Goal: Task Accomplishment & Management: Manage account settings

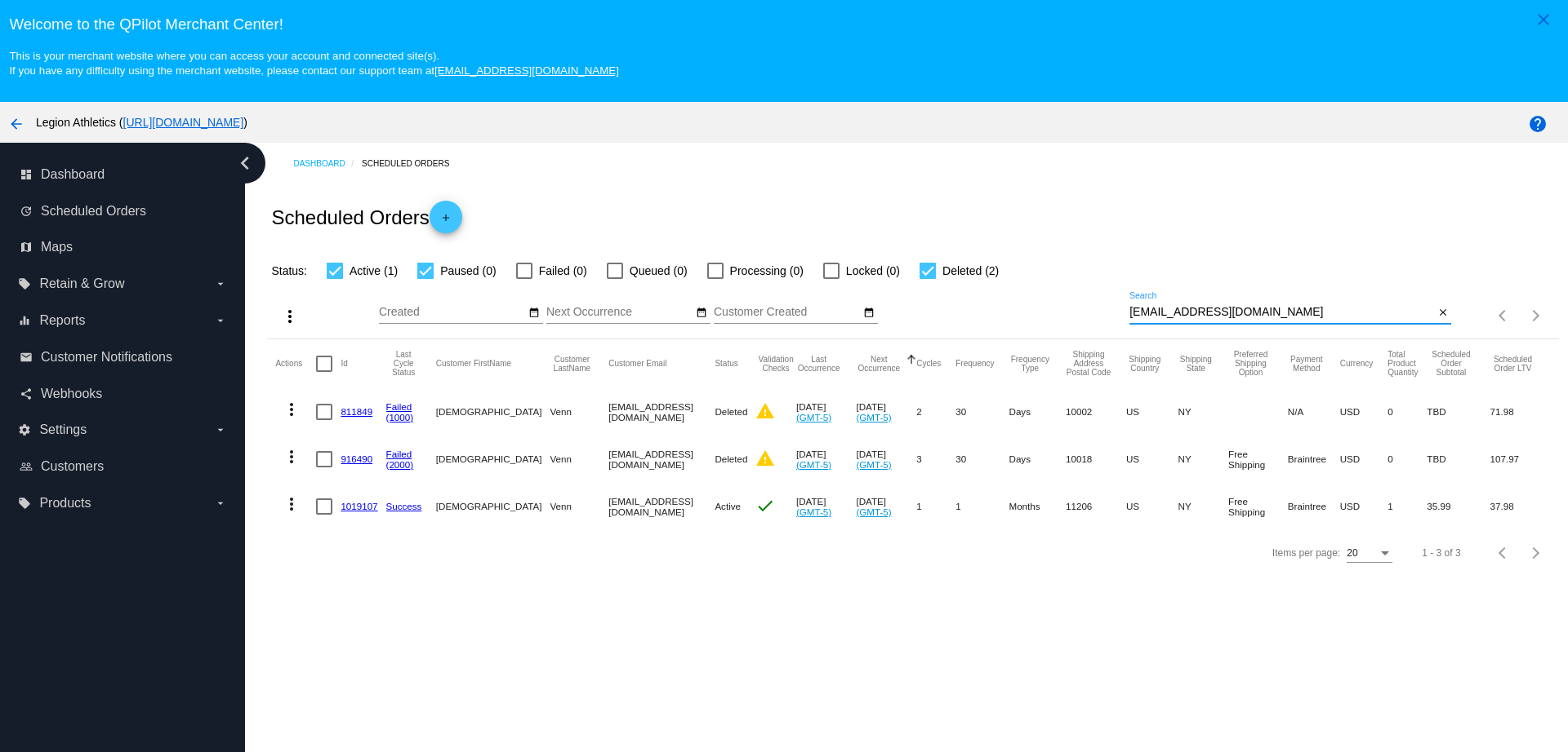
drag, startPoint x: 1233, startPoint y: 314, endPoint x: 1092, endPoint y: 314, distance: 141.0
click at [1093, 314] on div "more_vert Sep Jan Feb Mar [DATE]" at bounding box center [913, 309] width 1291 height 58
paste input "lrartemif621"
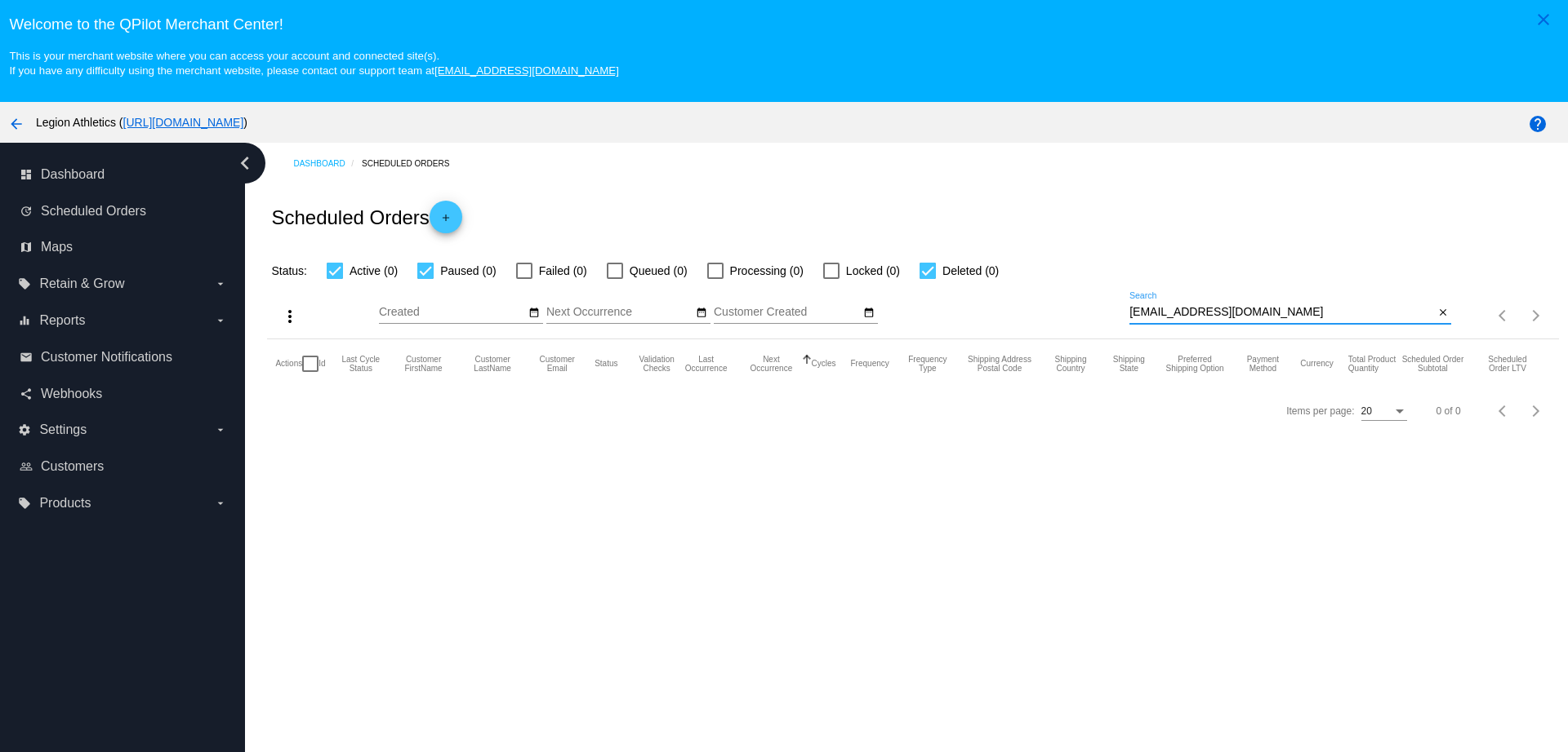
click at [1162, 314] on input "[EMAIL_ADDRESS][DOMAIN_NAME]" at bounding box center [1281, 313] width 305 height 13
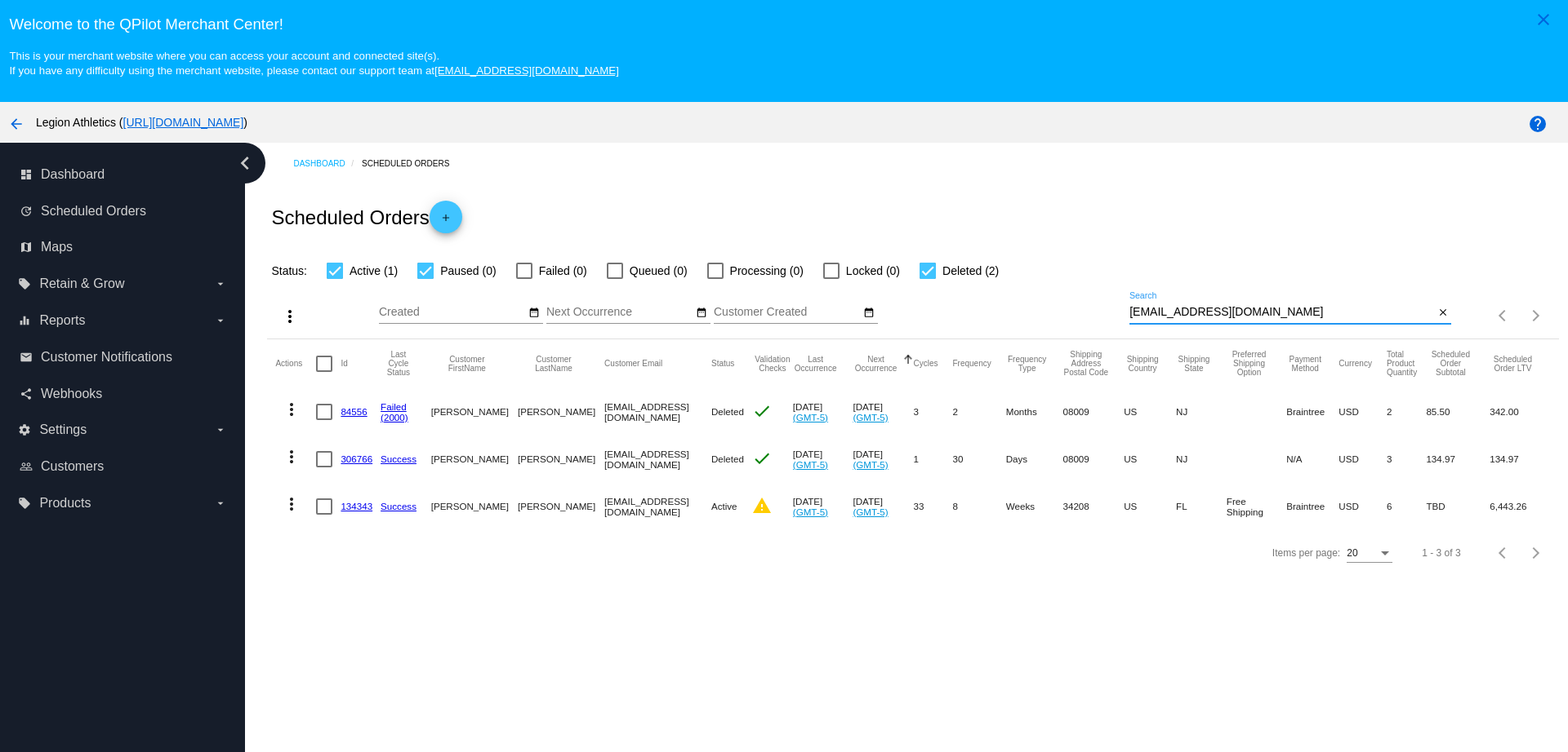
type input "[EMAIL_ADDRESS][DOMAIN_NAME]"
click at [362, 506] on link "134343" at bounding box center [356, 507] width 32 height 11
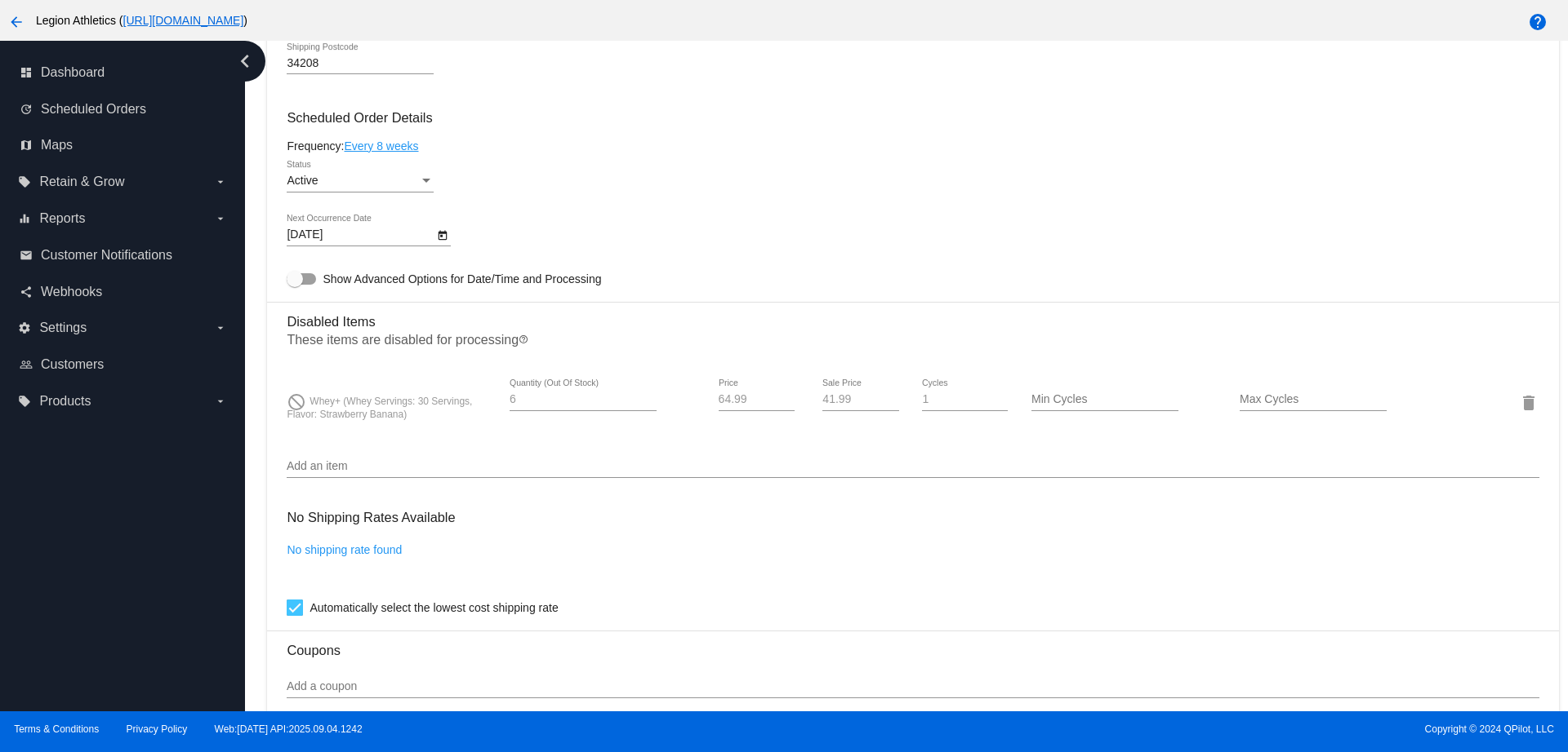
scroll to position [1020, 0]
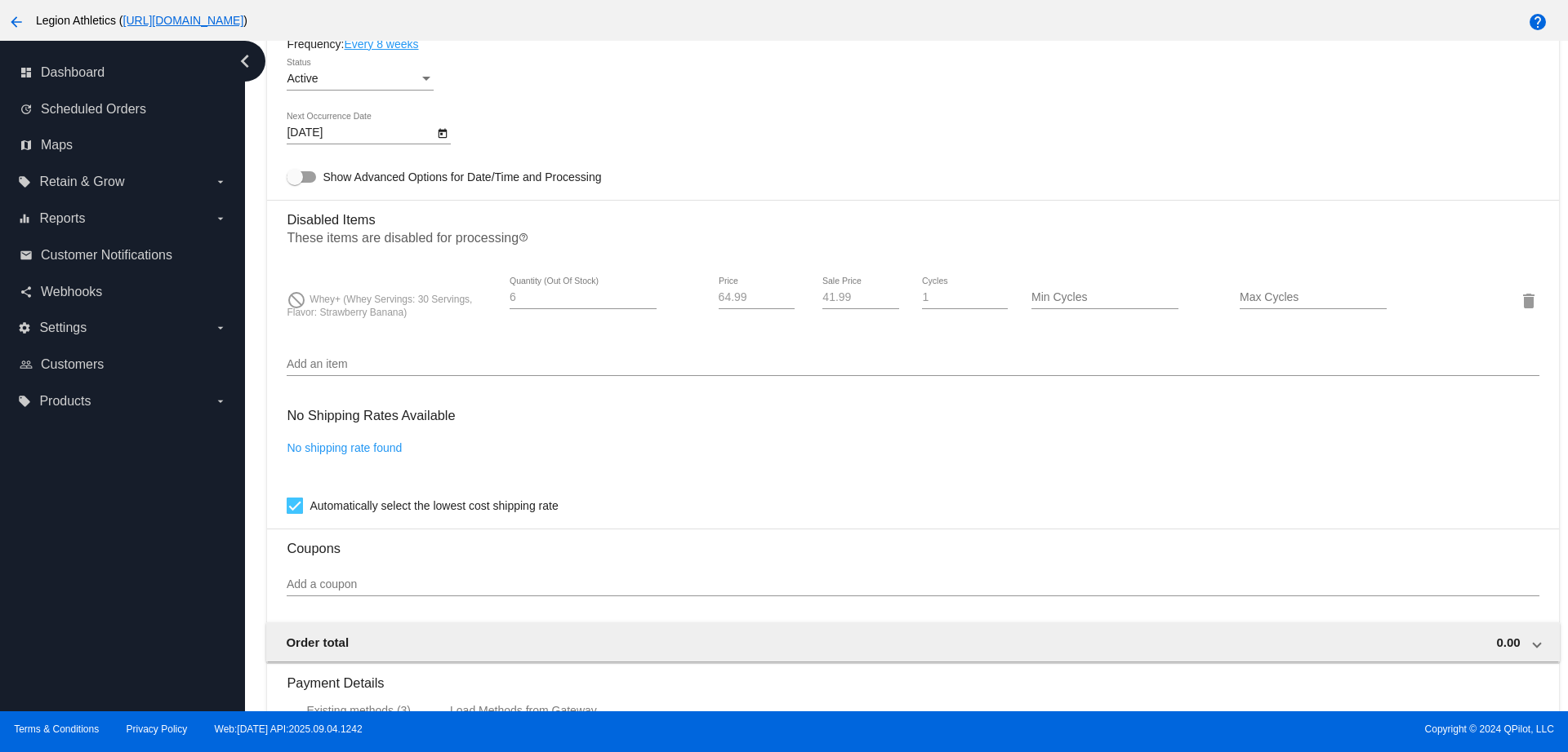
click at [881, 359] on input "Add an item" at bounding box center [912, 365] width 1251 height 13
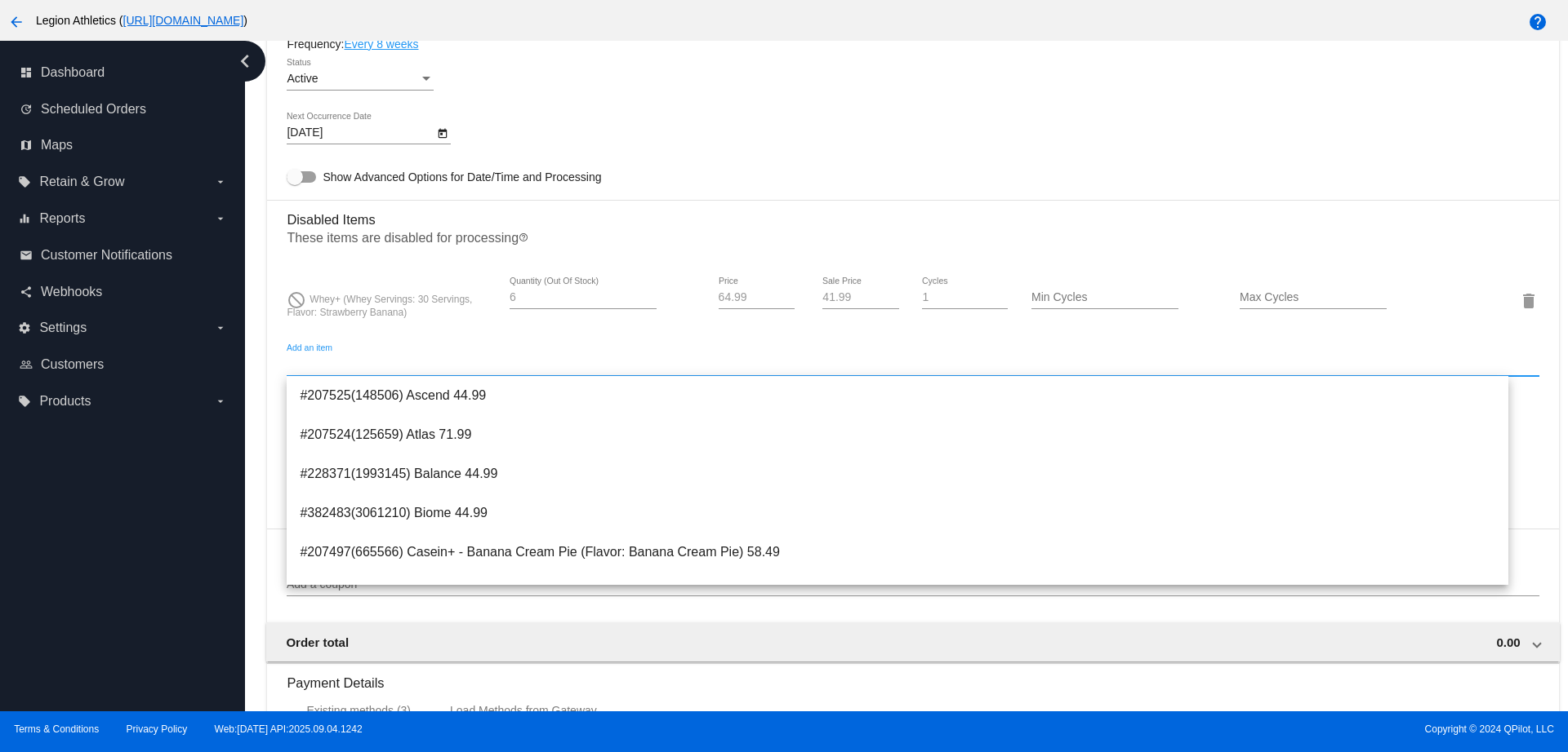
click at [371, 360] on input "Add an item" at bounding box center [912, 365] width 1251 height 13
paste input "CP-3YLQ-RI36"
type input "CP-3YLQ-RI36"
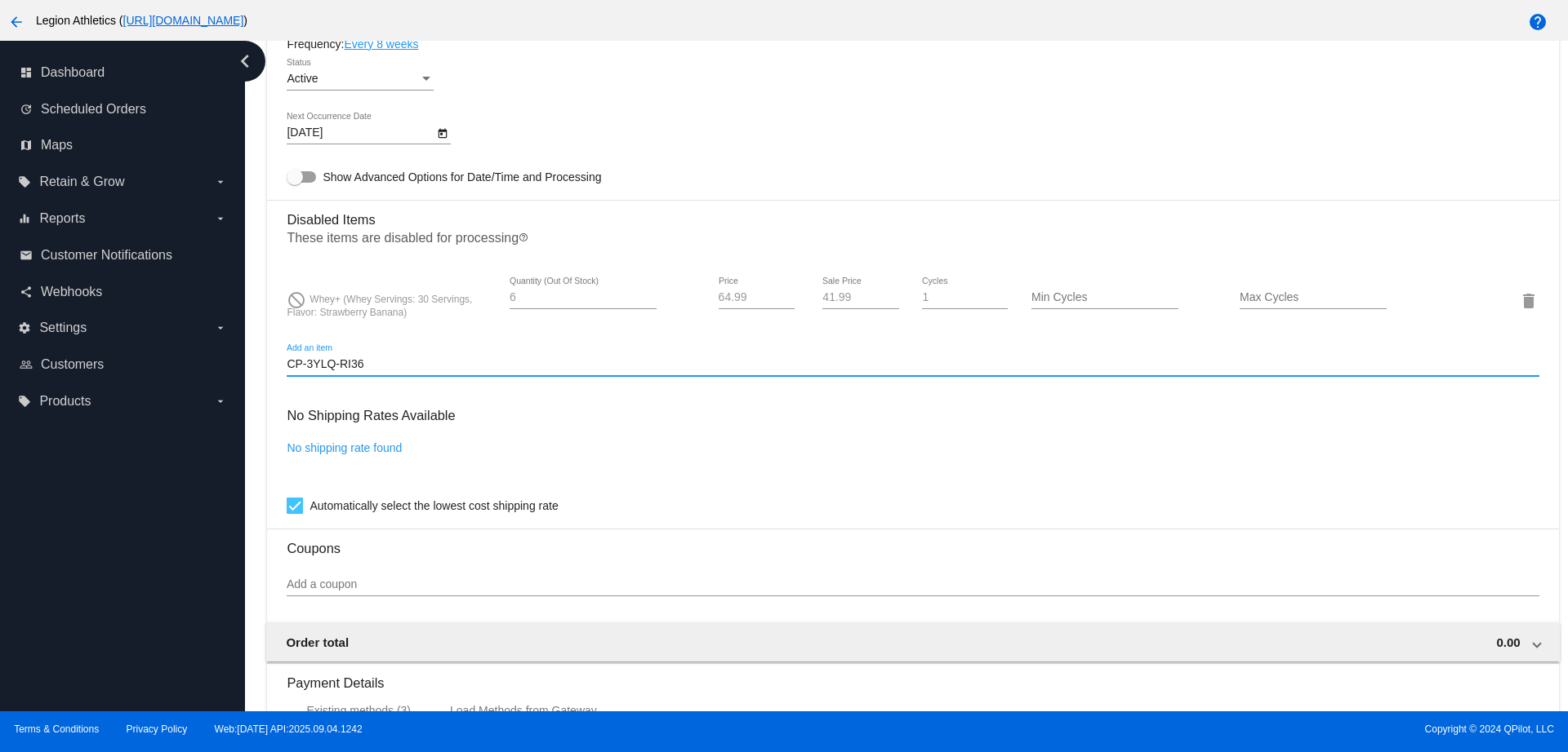
drag, startPoint x: 373, startPoint y: 363, endPoint x: 284, endPoint y: 359, distance: 89.1
click at [277, 358] on mat-card "Customer 316376: [PERSON_NAME] [EMAIL_ADDRESS][DOMAIN_NAME] Customer Shipping E…" at bounding box center [913, 243] width 1291 height 1670
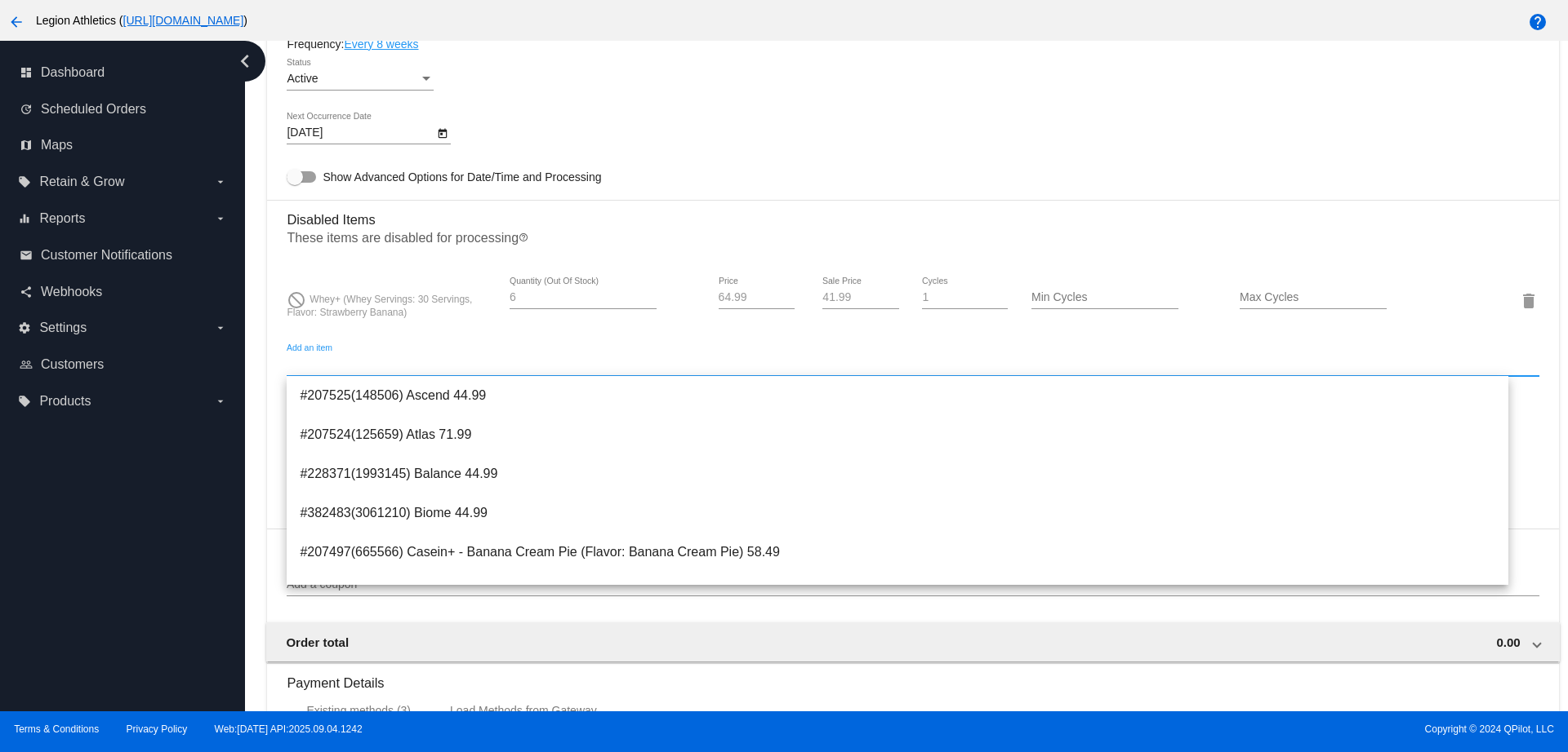
paste input "100307"
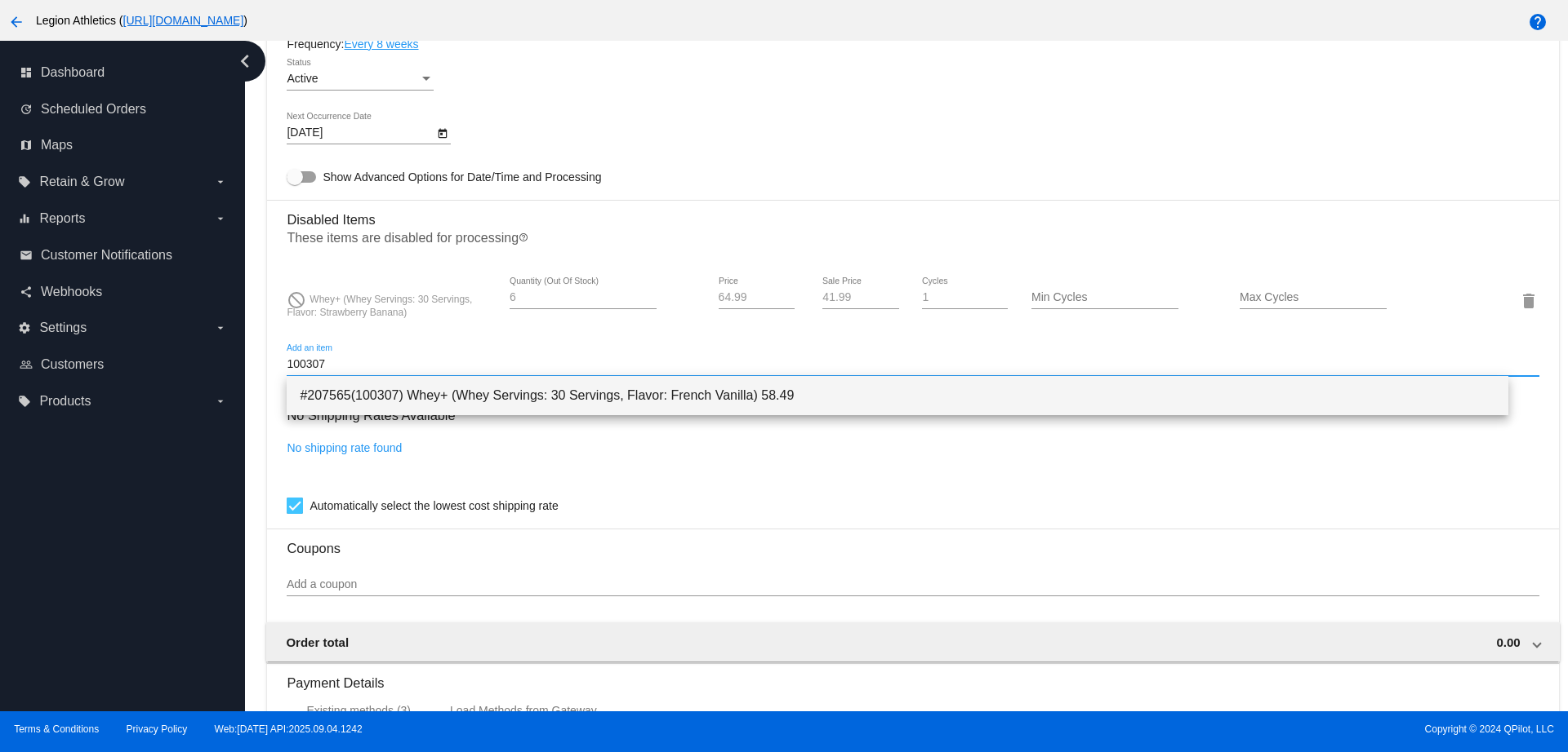
type input "100307"
click at [472, 393] on span "#207565(100307) Whey+ (Whey Servings: 30 Servings, Flavor: French Vanilla) 58.49" at bounding box center [896, 395] width 1195 height 39
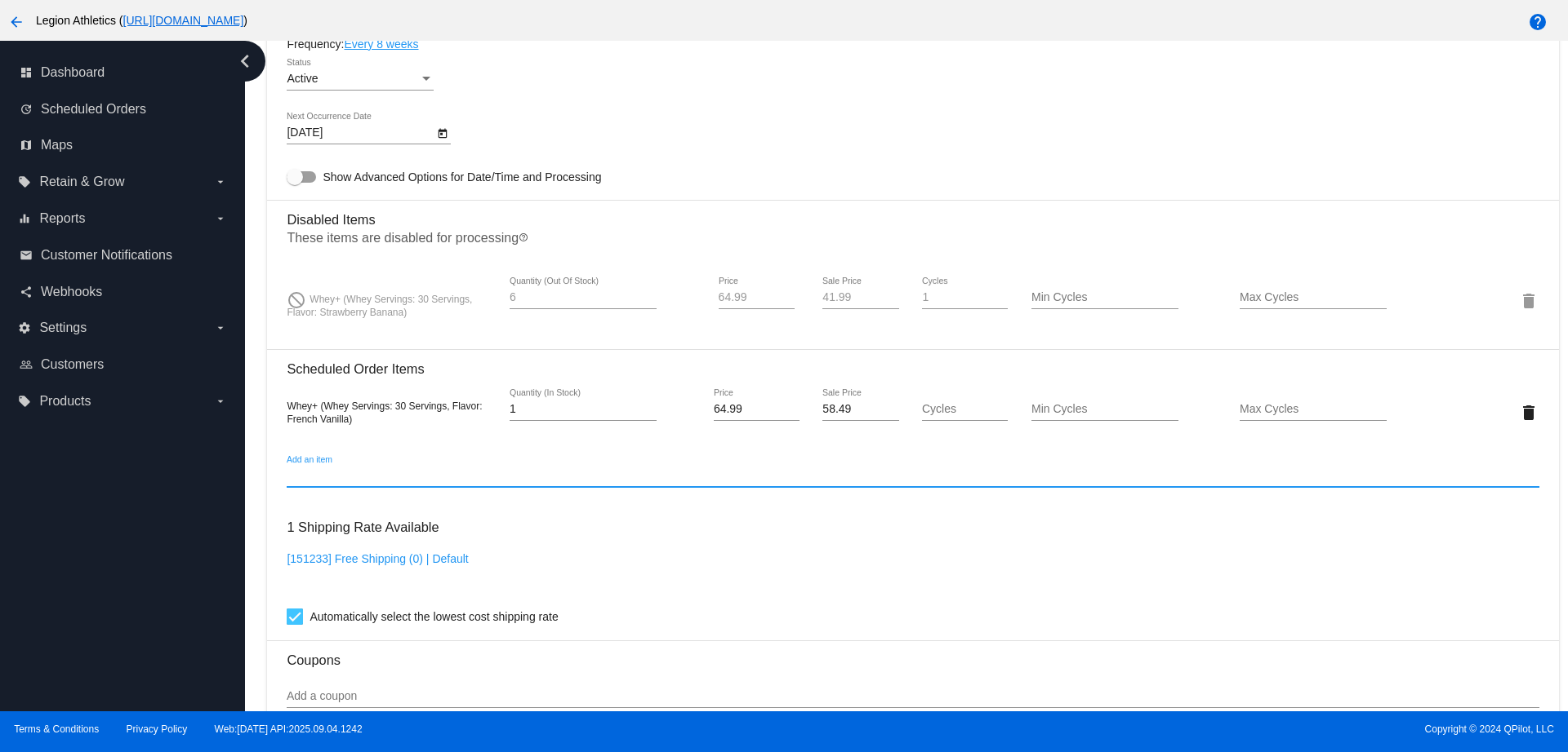
click at [382, 467] on div "Add an item" at bounding box center [912, 471] width 1251 height 32
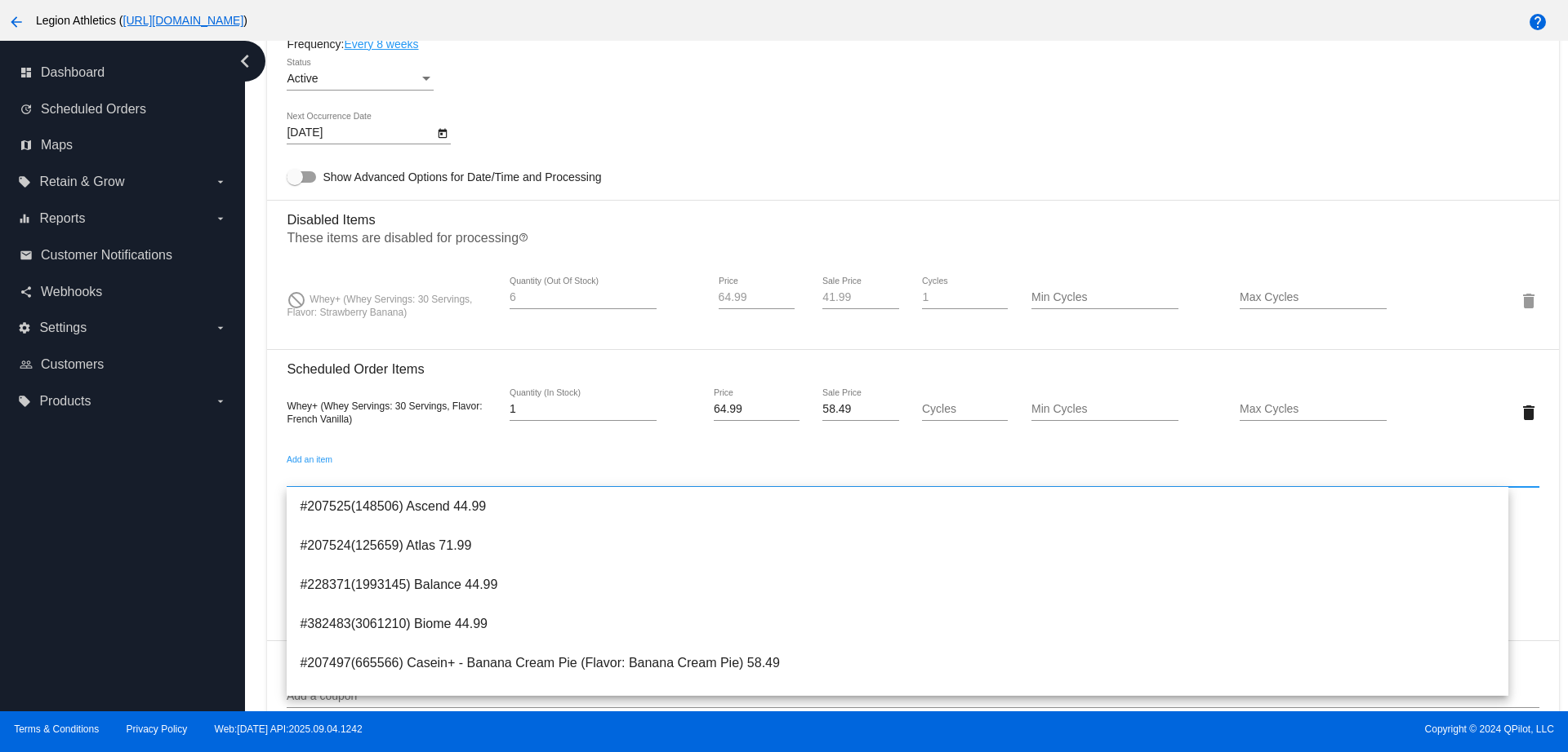
click at [387, 479] on input "Add an item" at bounding box center [912, 477] width 1251 height 13
drag, startPoint x: 849, startPoint y: 299, endPoint x: 805, endPoint y: 295, distance: 44.2
click at [808, 295] on div "41.99 Sale Price" at bounding box center [860, 300] width 104 height 47
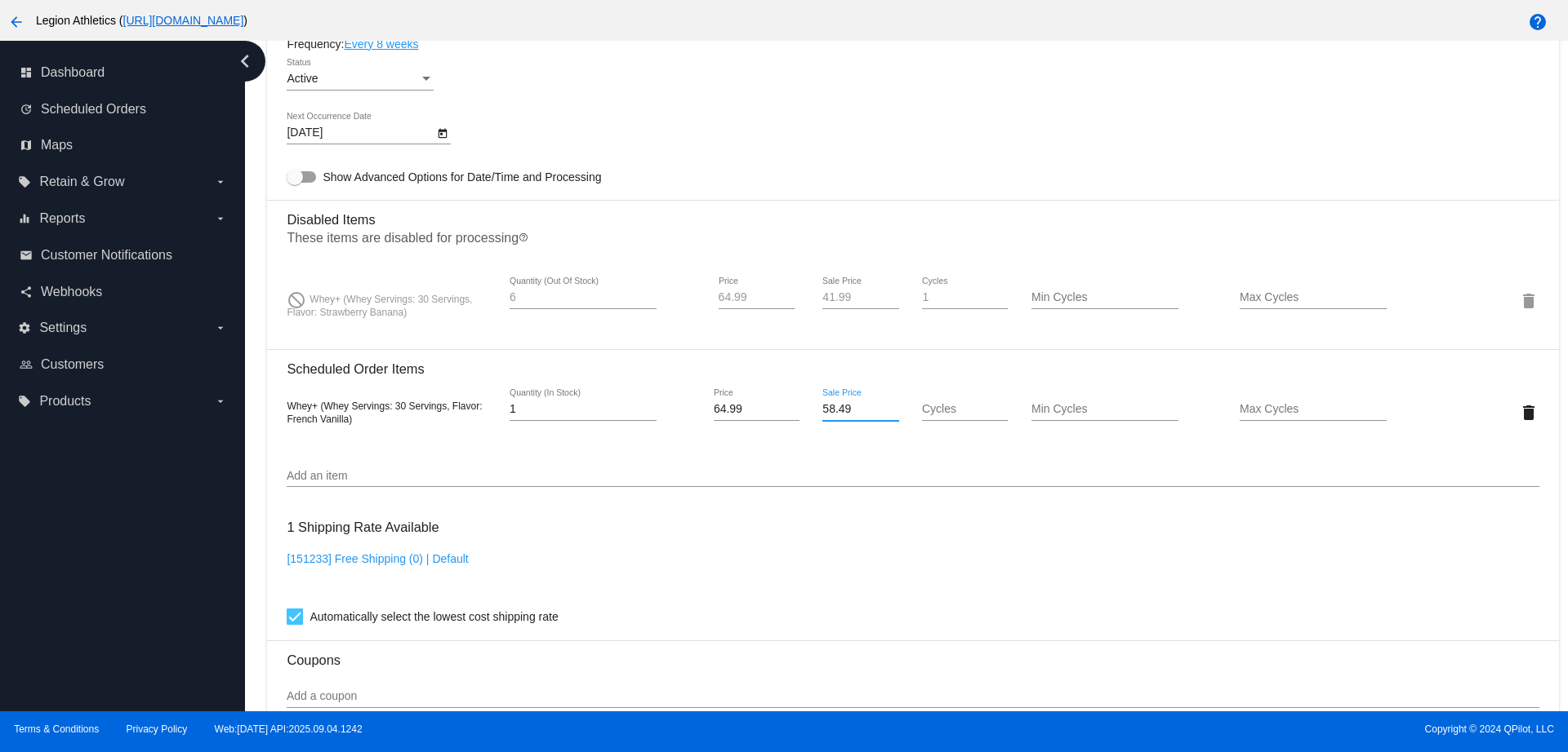
drag, startPoint x: 859, startPoint y: 403, endPoint x: 808, endPoint y: 403, distance: 51.0
click at [808, 403] on div "58.49 Sale Price" at bounding box center [860, 412] width 104 height 47
paste input "41.9"
type input "41.99"
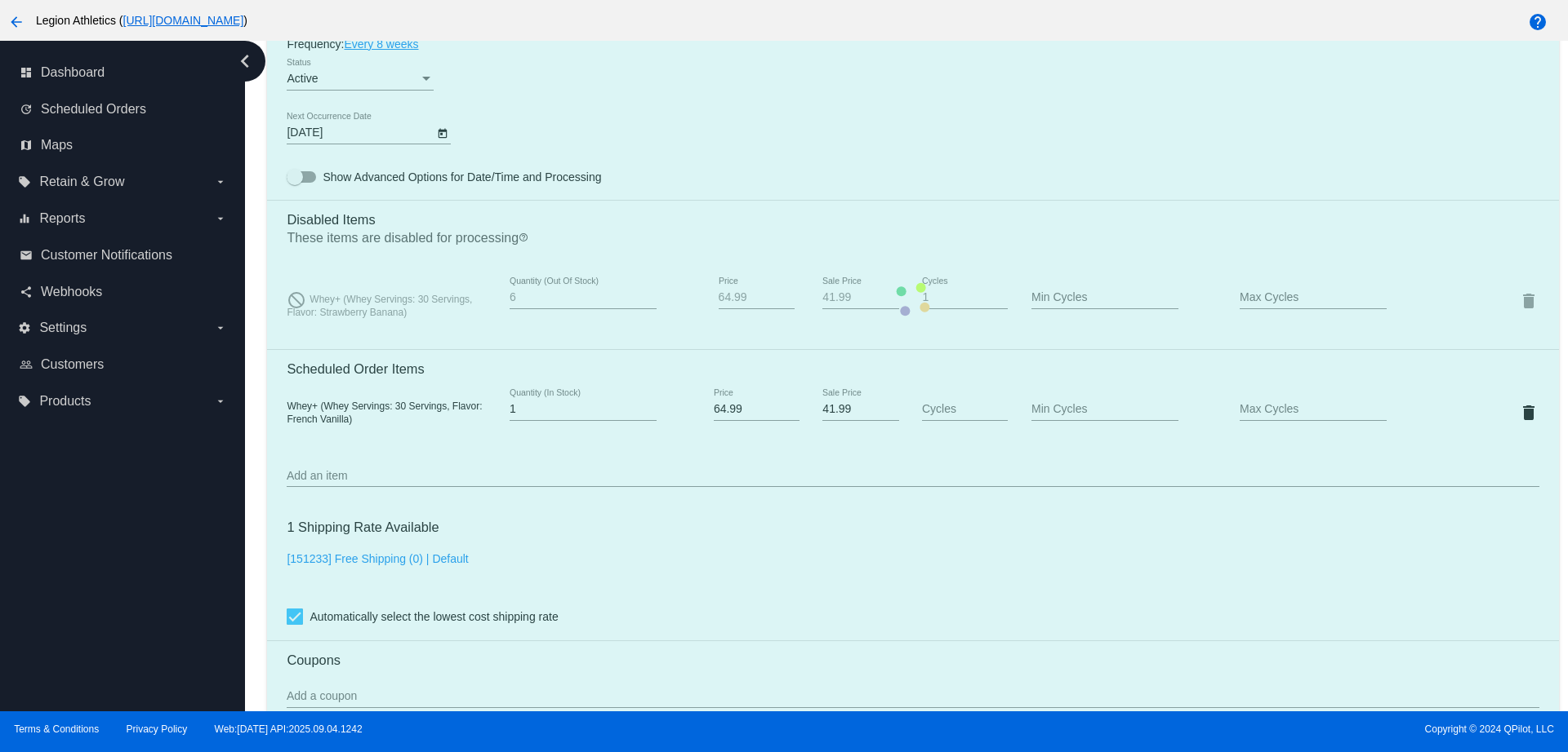
click at [896, 446] on mat-card "Customer 316376: Lawren Rudley lrartemis621@yahoo.com Customer Shipping Enter S…" at bounding box center [913, 299] width 1291 height 1780
click at [897, 475] on mat-card "Customer 316376: Lawren Rudley lrartemis621@yahoo.com Customer Shipping Enter S…" at bounding box center [913, 299] width 1291 height 1780
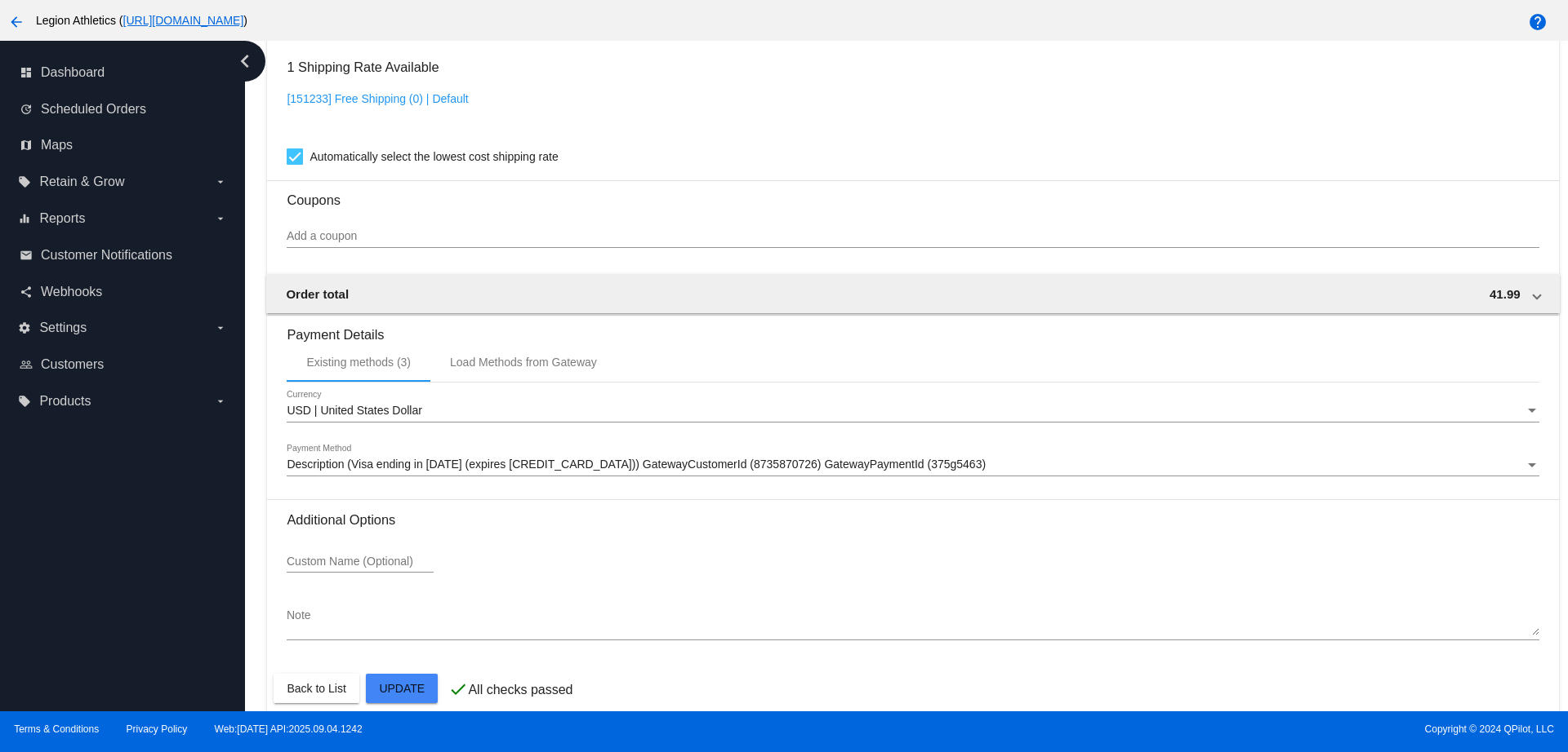
scroll to position [1499, 0]
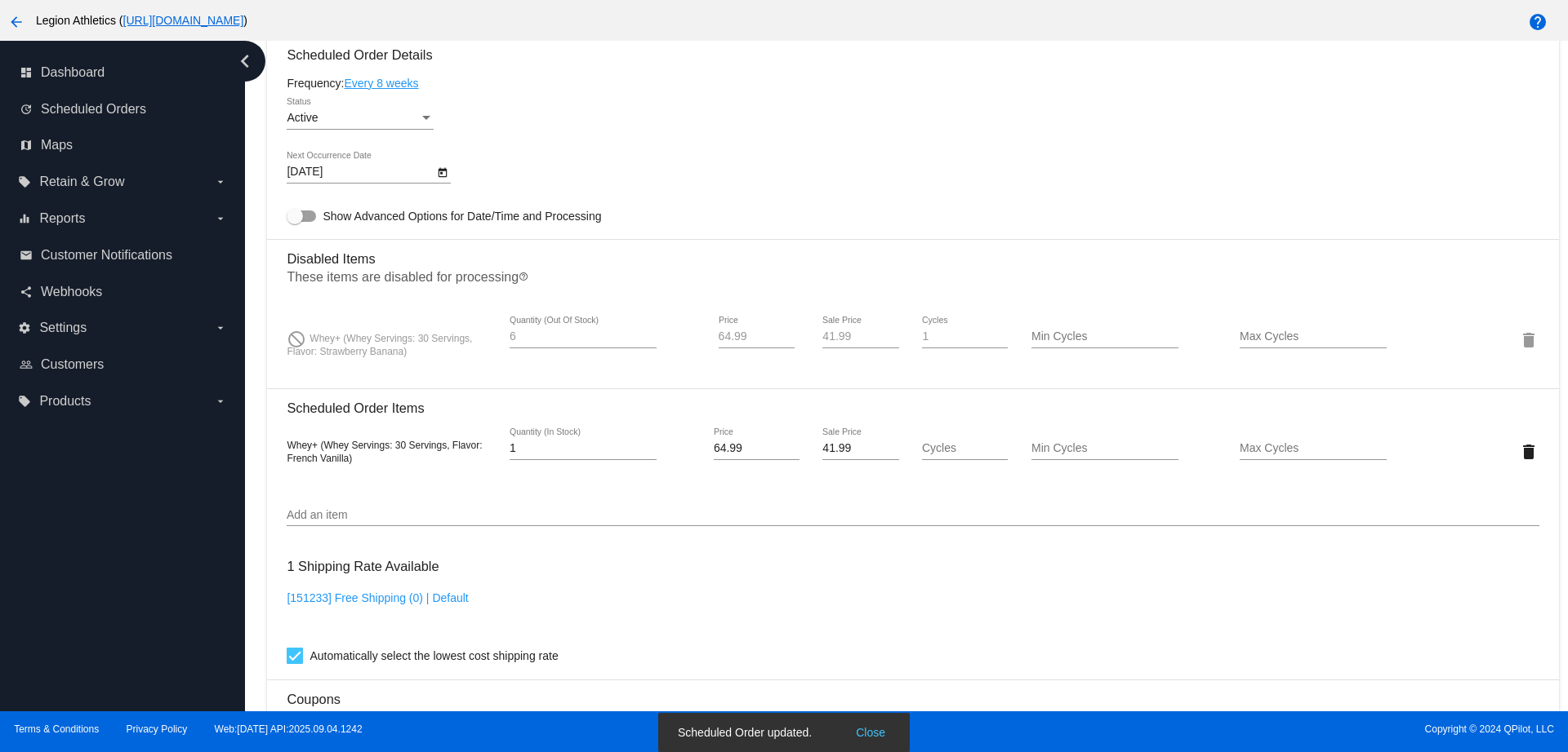
scroll to position [886, 0]
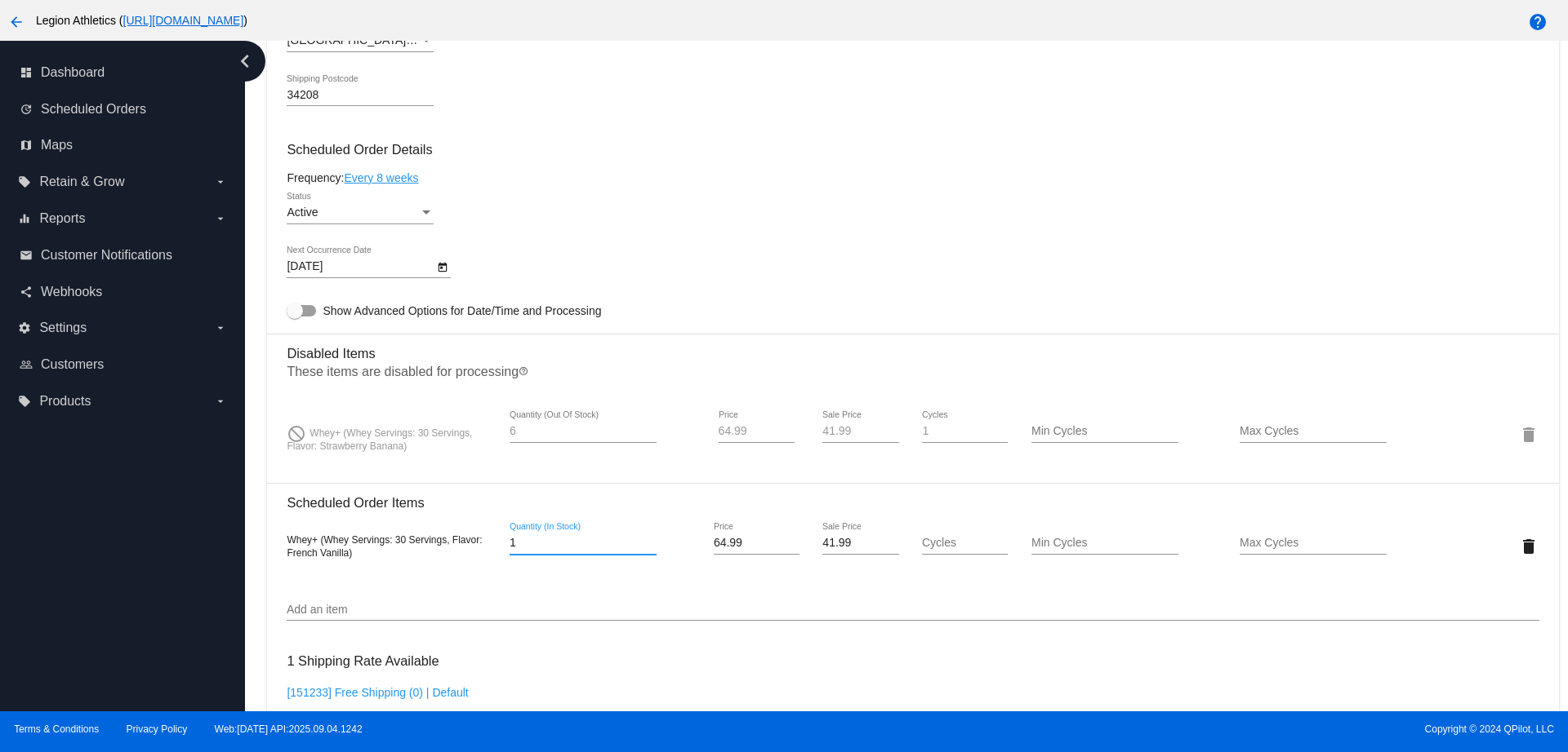
drag, startPoint x: 535, startPoint y: 542, endPoint x: 477, endPoint y: 544, distance: 58.0
click at [475, 544] on div "Whey+ (Whey Servings: 30 Servings, Flavor: French Vanilla) 1 Quantity (In Stock…" at bounding box center [912, 546] width 1251 height 47
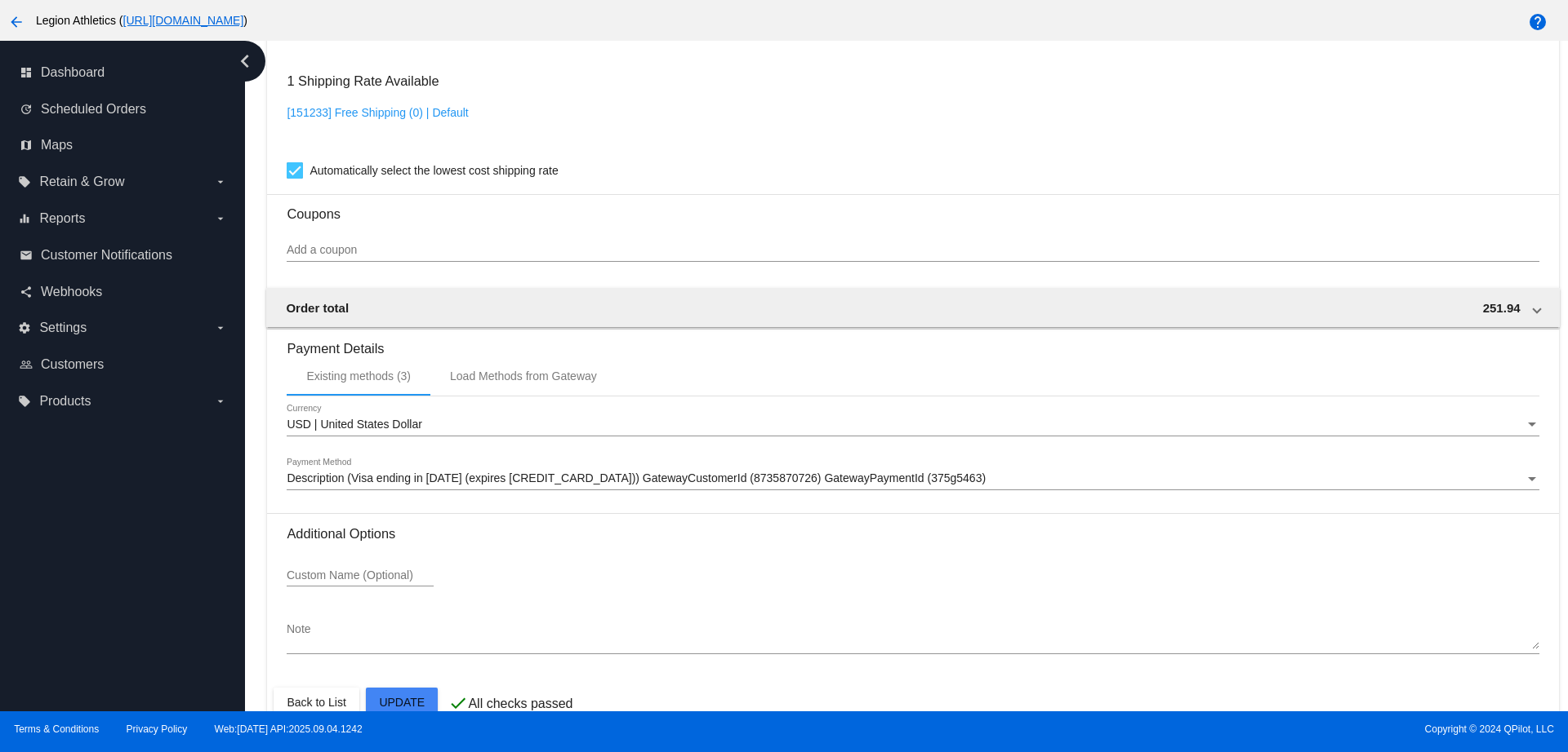
scroll to position [1499, 0]
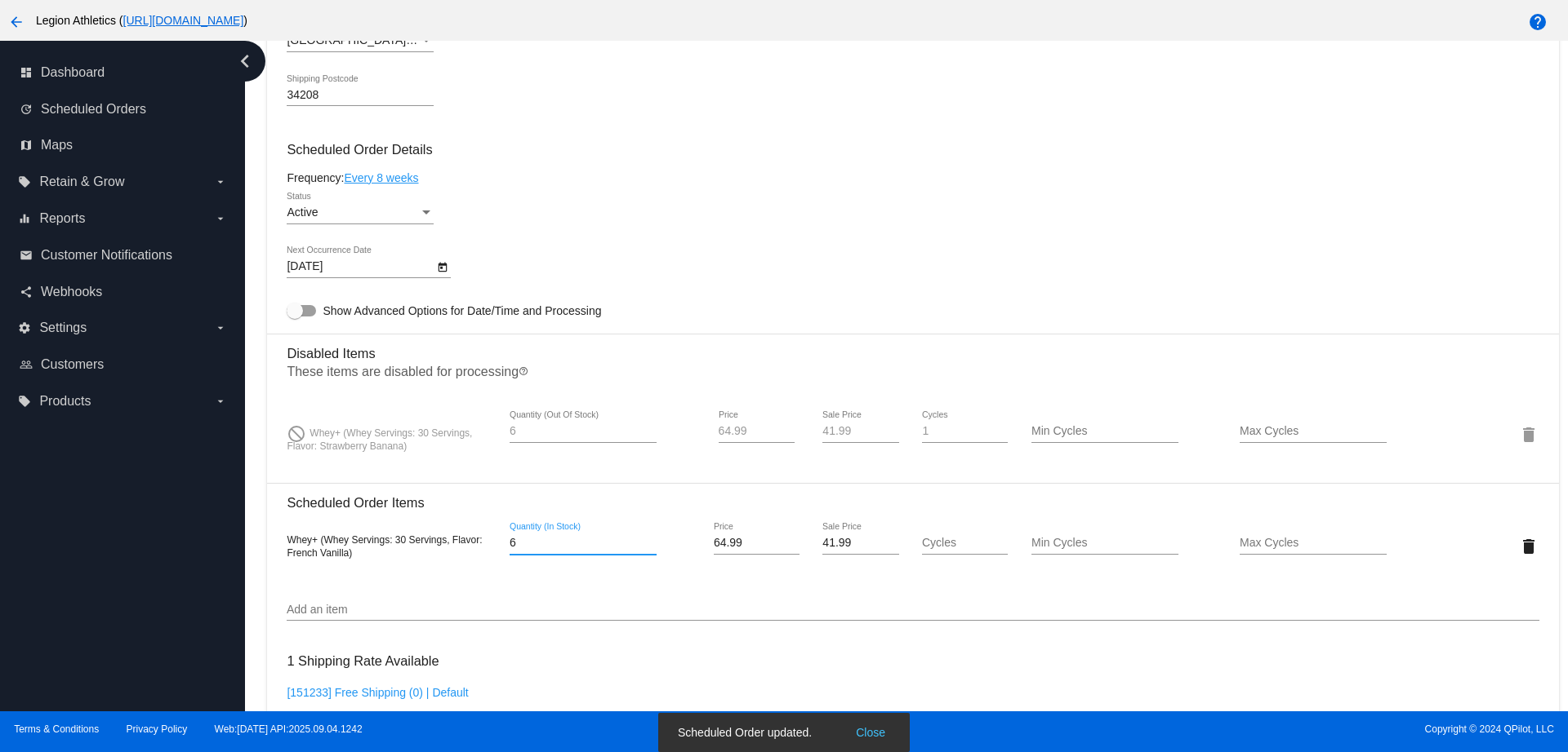
scroll to position [988, 0]
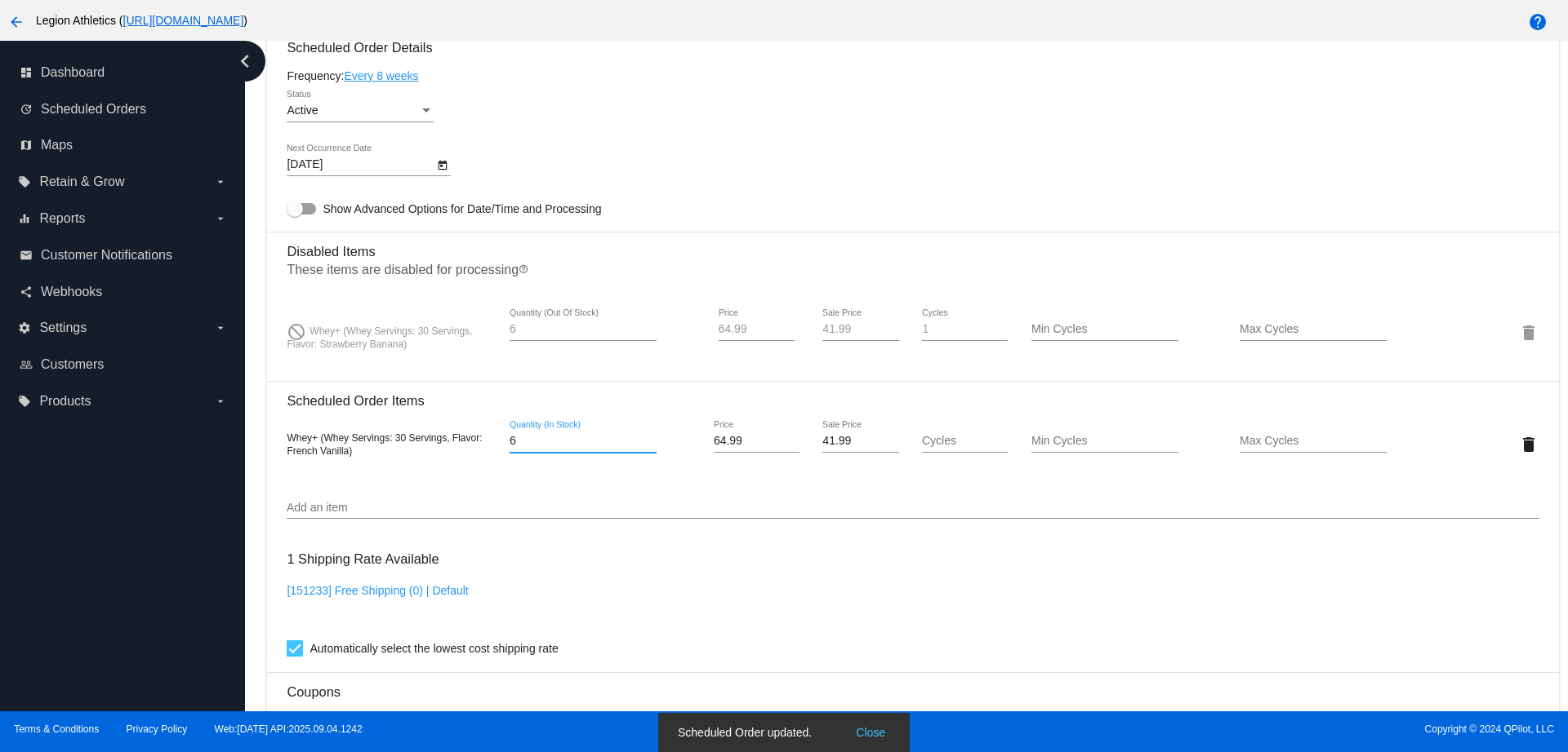
type input "6"
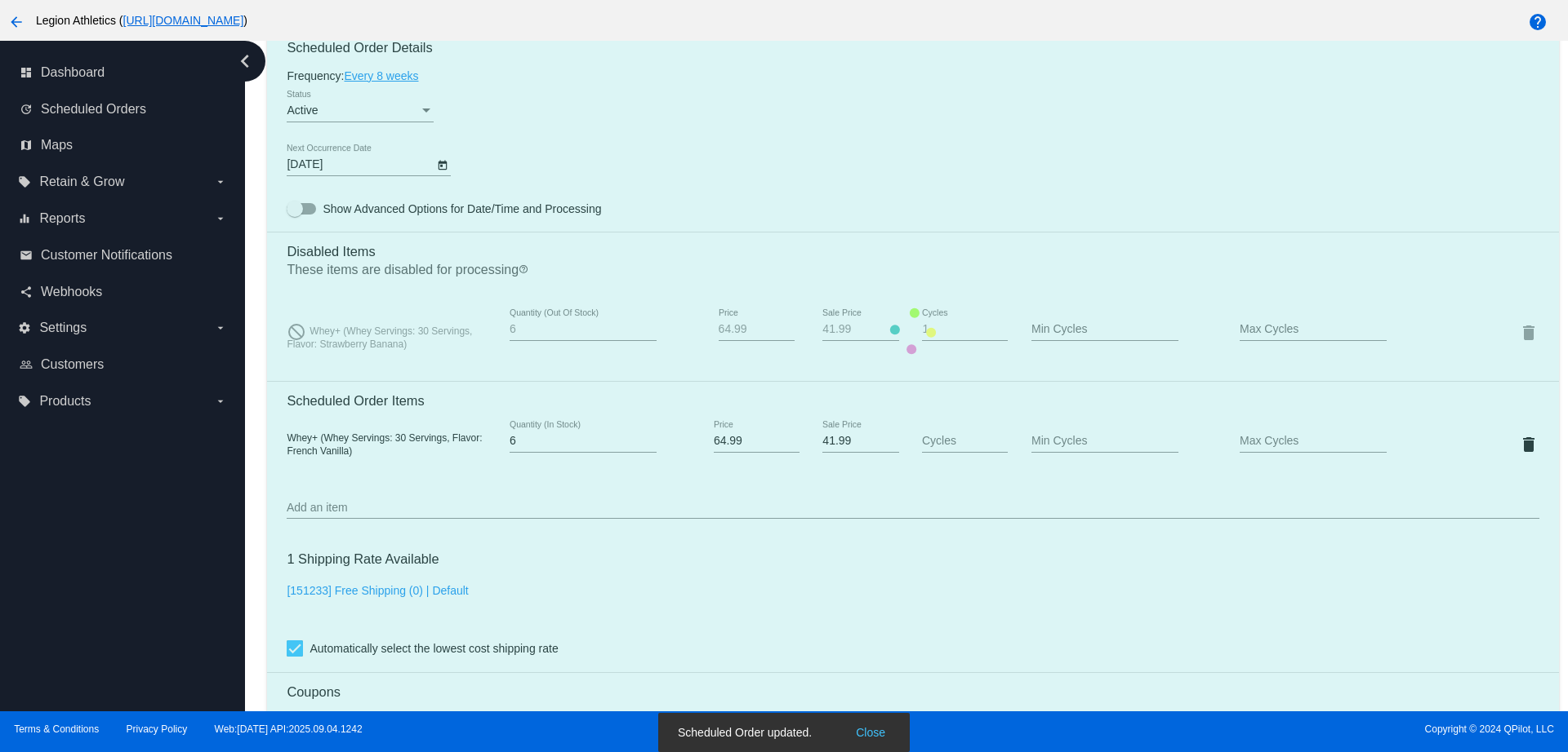
click at [494, 494] on mat-card "Customer 316376: Lawren Rudley lrartemis621@yahoo.com Customer Shipping Enter S…" at bounding box center [913, 331] width 1291 height 1780
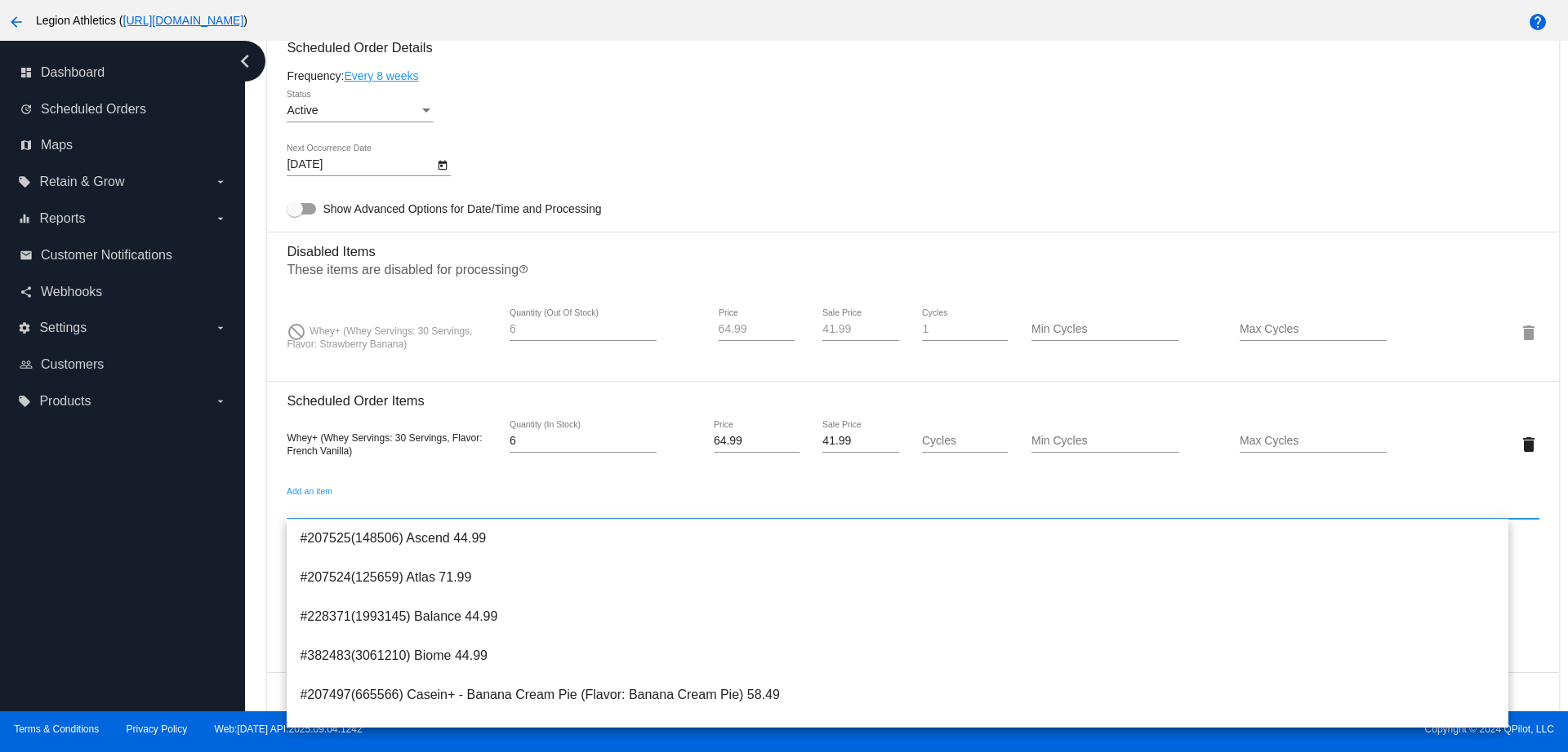
click at [504, 512] on input "Add an item" at bounding box center [912, 509] width 1251 height 13
click at [446, 505] on input "Add an item" at bounding box center [912, 509] width 1251 height 13
click at [510, 494] on div "Add an item" at bounding box center [912, 503] width 1251 height 32
click at [514, 502] on input "Add an item" at bounding box center [912, 509] width 1251 height 13
click at [664, 488] on div "Add an item" at bounding box center [912, 503] width 1251 height 32
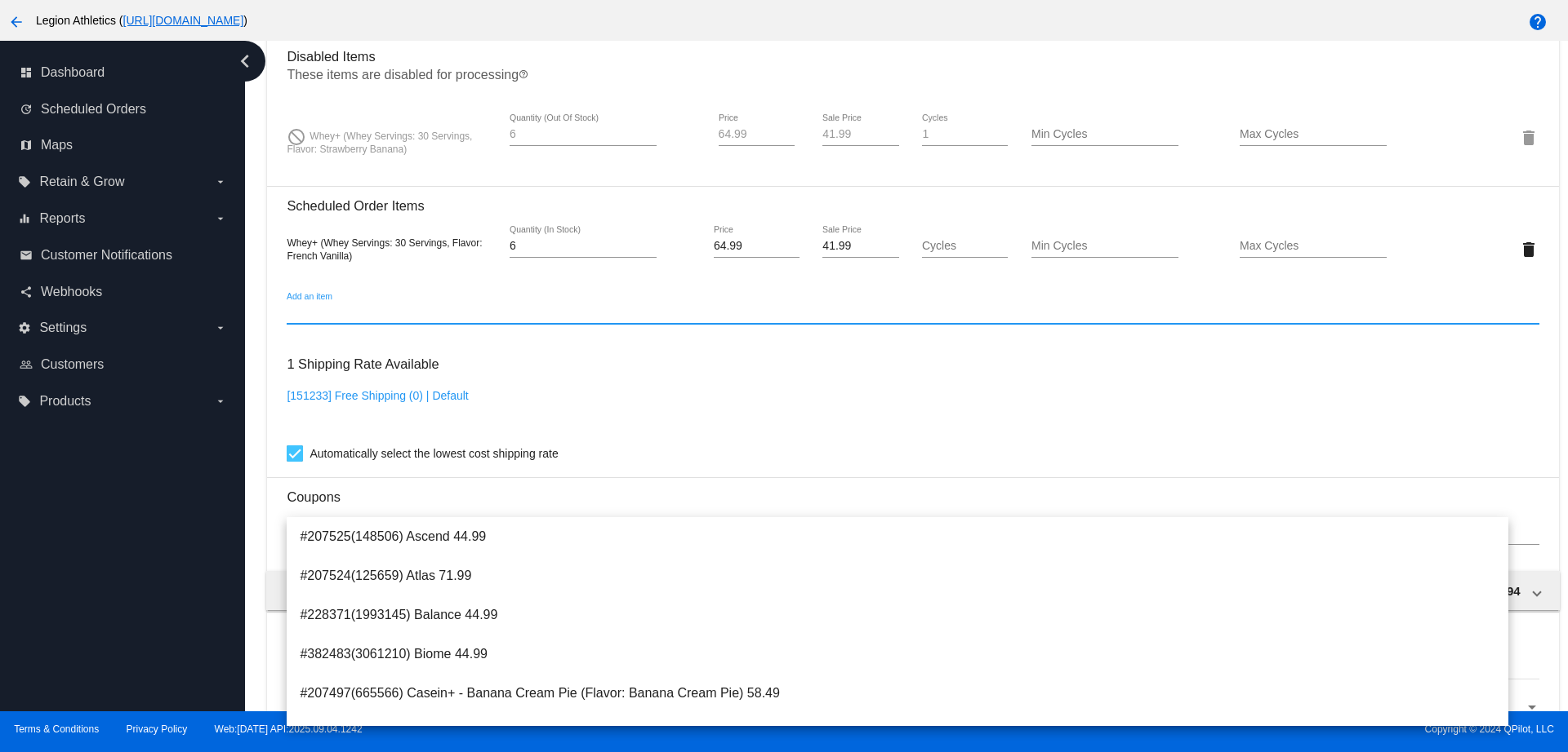
scroll to position [1499, 0]
